Goal: Book appointment/travel/reservation

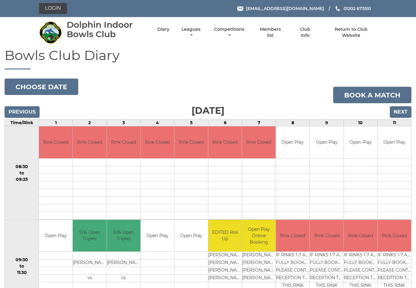
scroll to position [-1, 0]
click at [52, 83] on button "Choose date" at bounding box center [42, 87] width 74 height 16
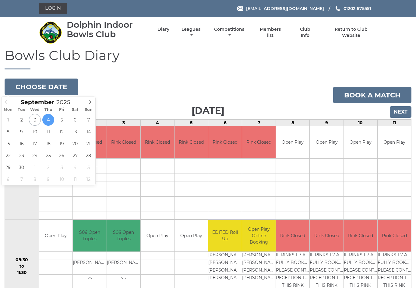
type input "[DATE]"
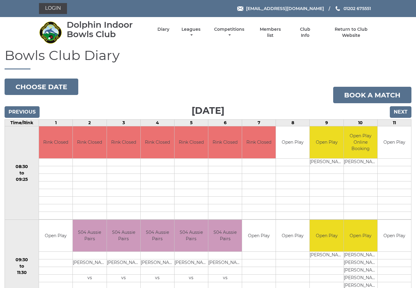
click at [62, 82] on button "Choose date" at bounding box center [42, 87] width 74 height 16
click at [371, 93] on link "Book a match" at bounding box center [372, 95] width 78 height 16
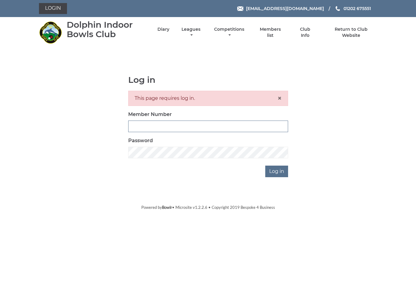
type input "3453"
click at [277, 171] on input "Log in" at bounding box center [277, 172] width 23 height 12
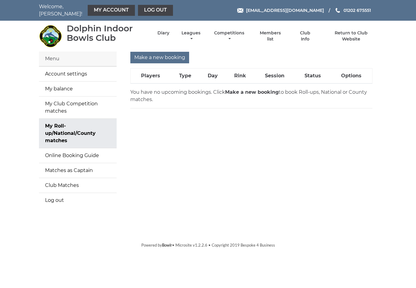
click at [164, 54] on input "Make a new booking" at bounding box center [159, 58] width 59 height 12
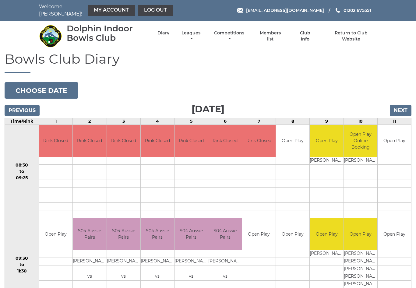
click at [404, 105] on input "Next" at bounding box center [401, 111] width 22 height 12
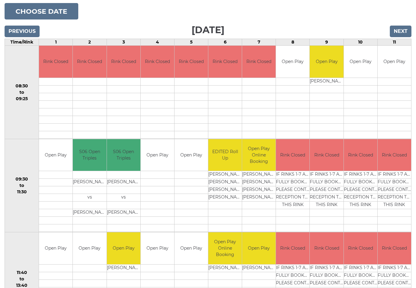
scroll to position [79, 0]
click at [0, 0] on link "Book slot" at bounding box center [0, 0] width 0 height 0
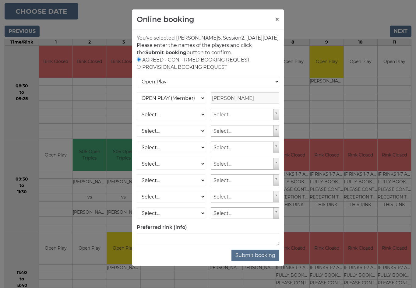
click at [261, 262] on button "Submit booking" at bounding box center [256, 256] width 48 height 12
